Goal: Browse casually: Explore the website without a specific task or goal

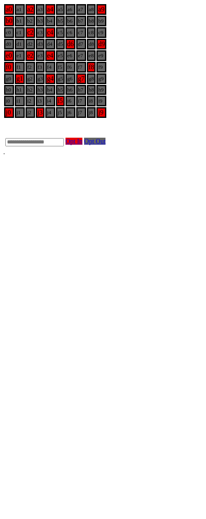
click at [99, 159] on html "a0 a1 a2 a3 a4 a5 a6 a7 a8 a9 b0 b1 b2 b3 b4 b5 b6 b7 b8 b9 c0 c1 c2 c3 c4 c5 c…" at bounding box center [103, 79] width 206 height 159
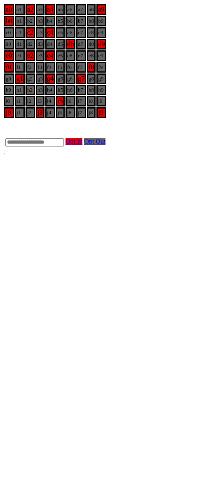
click at [75, 159] on html "a0 a1 a2 a3 a4 a5 a6 a7 a8 a9 b0 b1 b2 b3 b4 b5 b6 b7 b8 b9 c0 c1 c2 c3 c4 c5 c…" at bounding box center [103, 79] width 206 height 159
